Goal: Find specific page/section: Find specific page/section

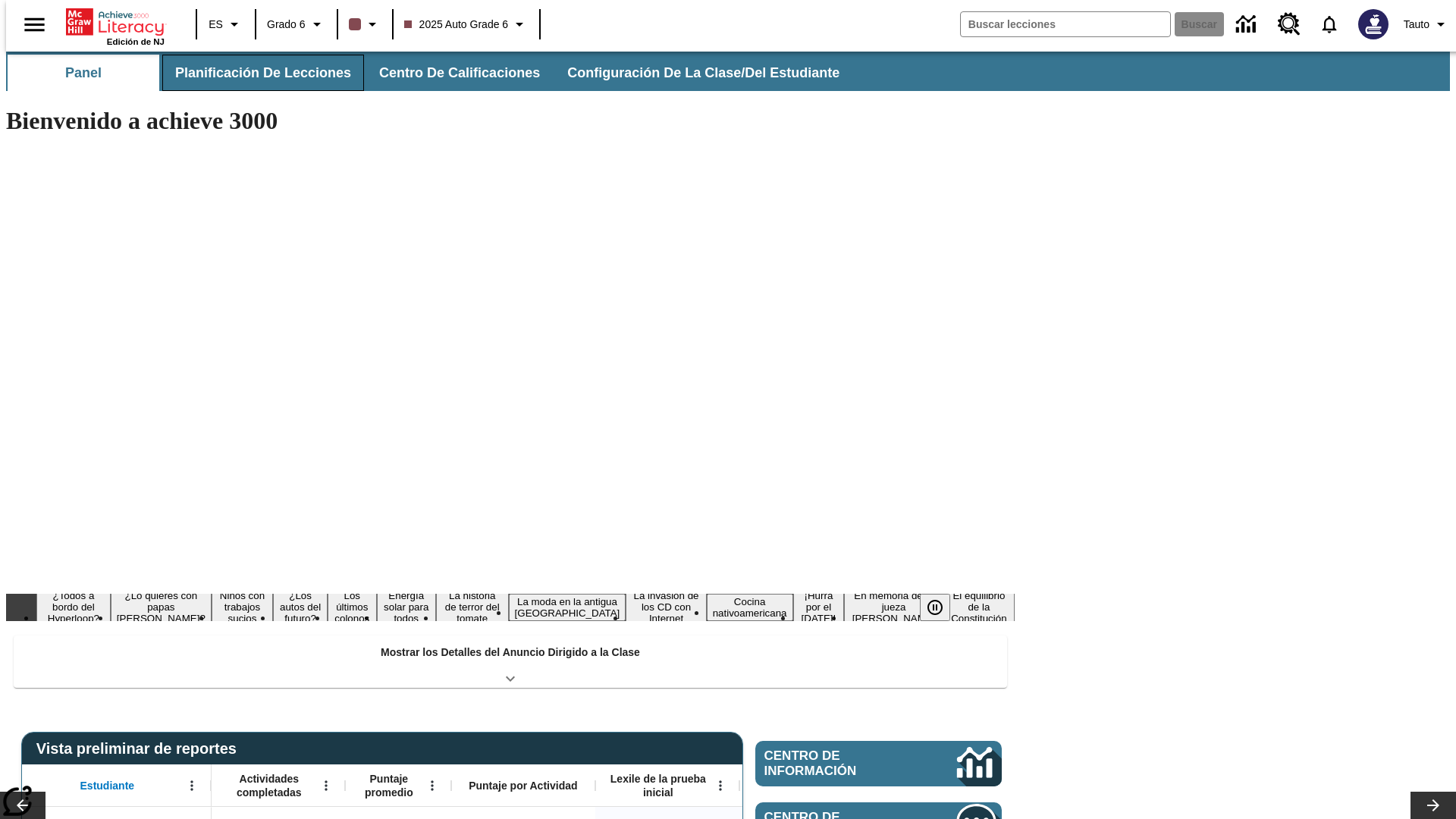
click at [254, 73] on span "Planificación de lecciones" at bounding box center [263, 74] width 176 height 18
